Goal: Task Accomplishment & Management: Manage account settings

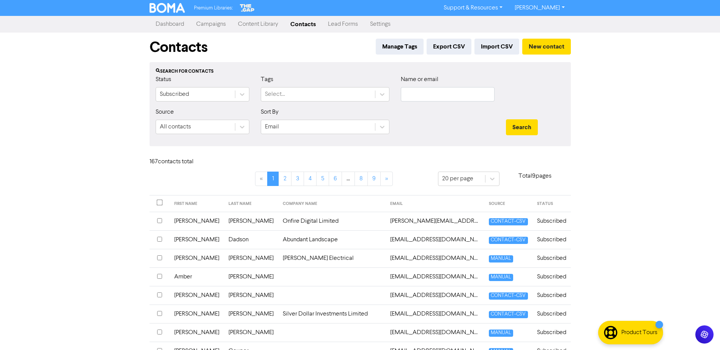
click at [220, 24] on link "Campaigns" at bounding box center [211, 24] width 42 height 15
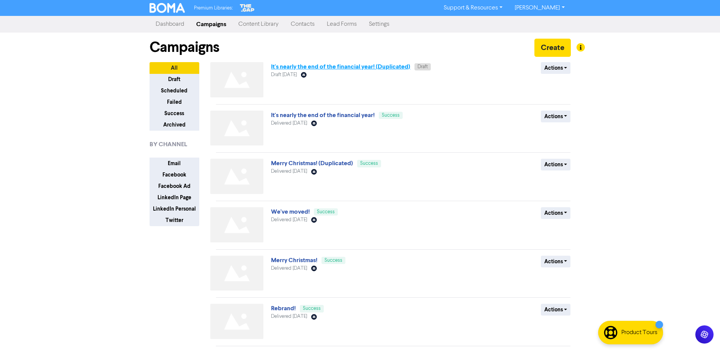
click at [382, 67] on link "It's nearly the end of the financial year! (Duplicated)" at bounding box center [340, 67] width 139 height 8
click at [562, 66] on button "Actions" at bounding box center [556, 68] width 30 height 12
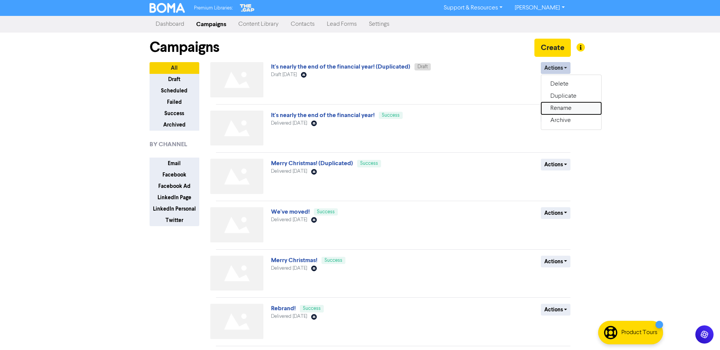
click at [567, 110] on button "Rename" at bounding box center [571, 108] width 60 height 12
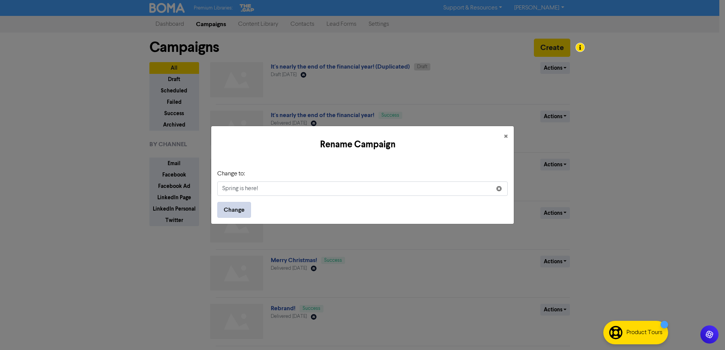
type input "Spring is here!"
click at [246, 211] on button "Change" at bounding box center [234, 210] width 34 height 16
